Goal: Navigation & Orientation: Find specific page/section

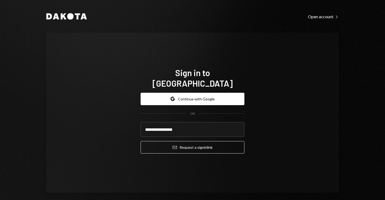
type input "**********"
click at [141, 141] on button "Email Request a sign in link" at bounding box center [193, 147] width 104 height 12
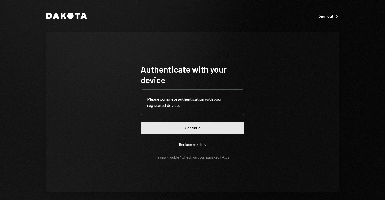
click at [205, 127] on button "Continue" at bounding box center [193, 128] width 104 height 12
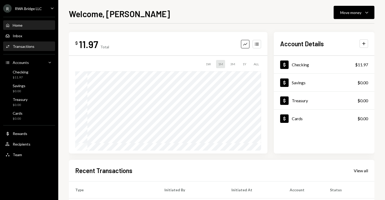
click at [38, 46] on div "Activities Transactions" at bounding box center [29, 46] width 48 height 5
